Goal: Find specific page/section: Find specific page/section

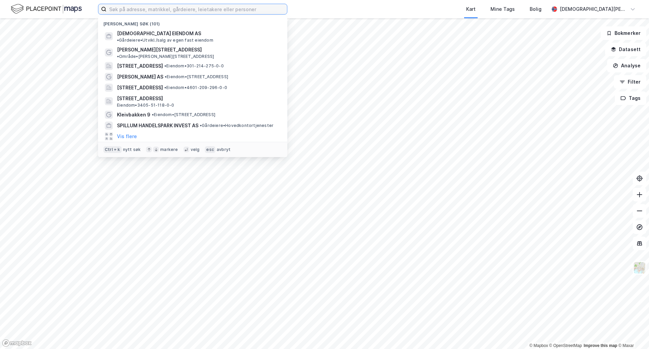
click at [177, 9] on input at bounding box center [197, 9] width 181 height 10
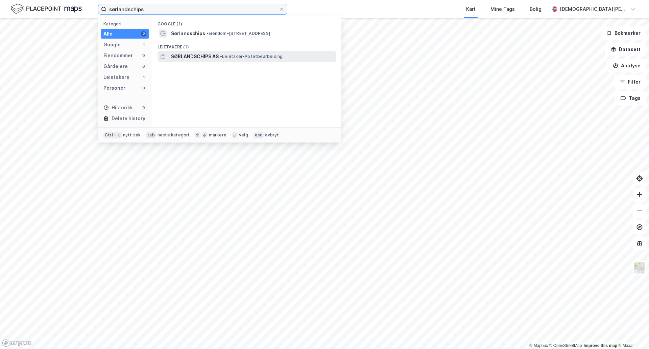
type input "sørlandschips"
click at [190, 58] on span "SØRLANDSCHIPS AS" at bounding box center [195, 56] width 48 height 8
